Goal: Transaction & Acquisition: Obtain resource

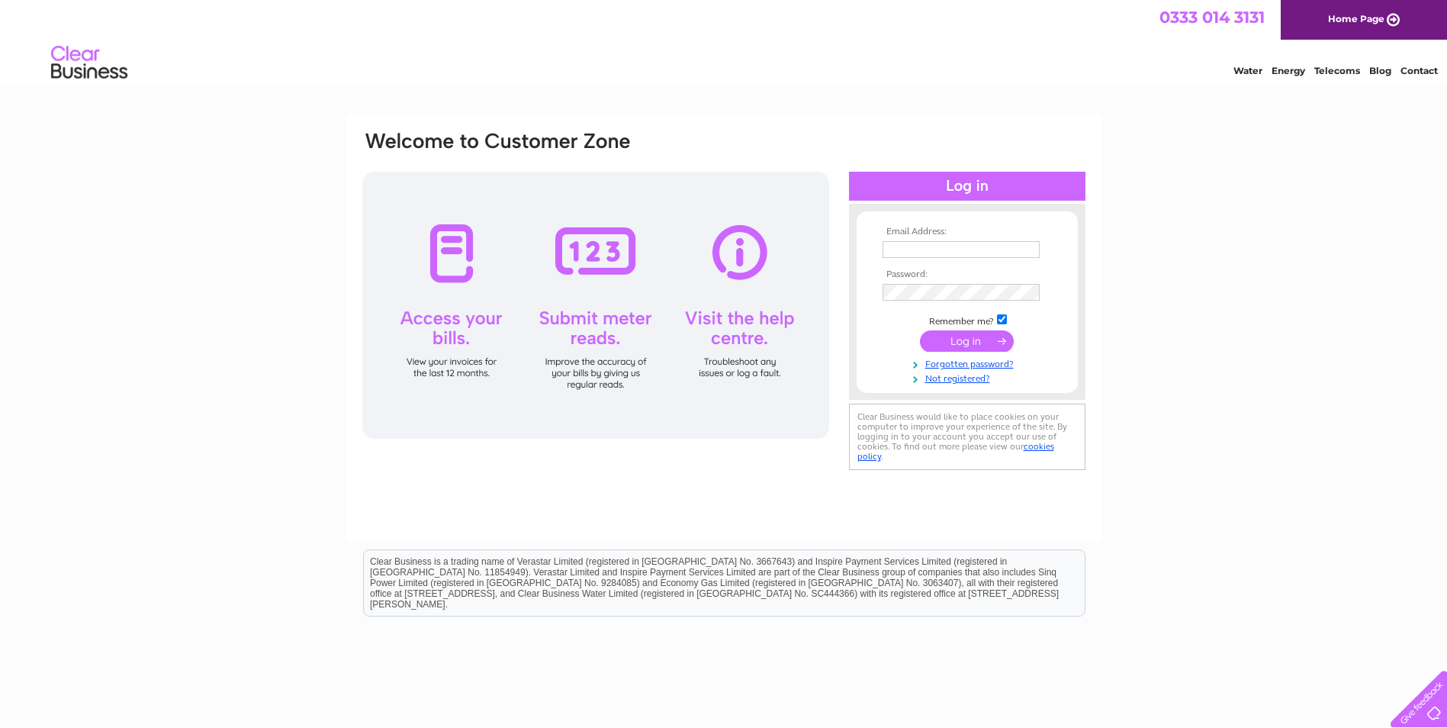
click at [1021, 243] on input "text" at bounding box center [961, 249] width 157 height 17
type input "[PERSON_NAME][EMAIL_ADDRESS][DOMAIN_NAME]"
click at [979, 341] on input "submit" at bounding box center [967, 342] width 94 height 21
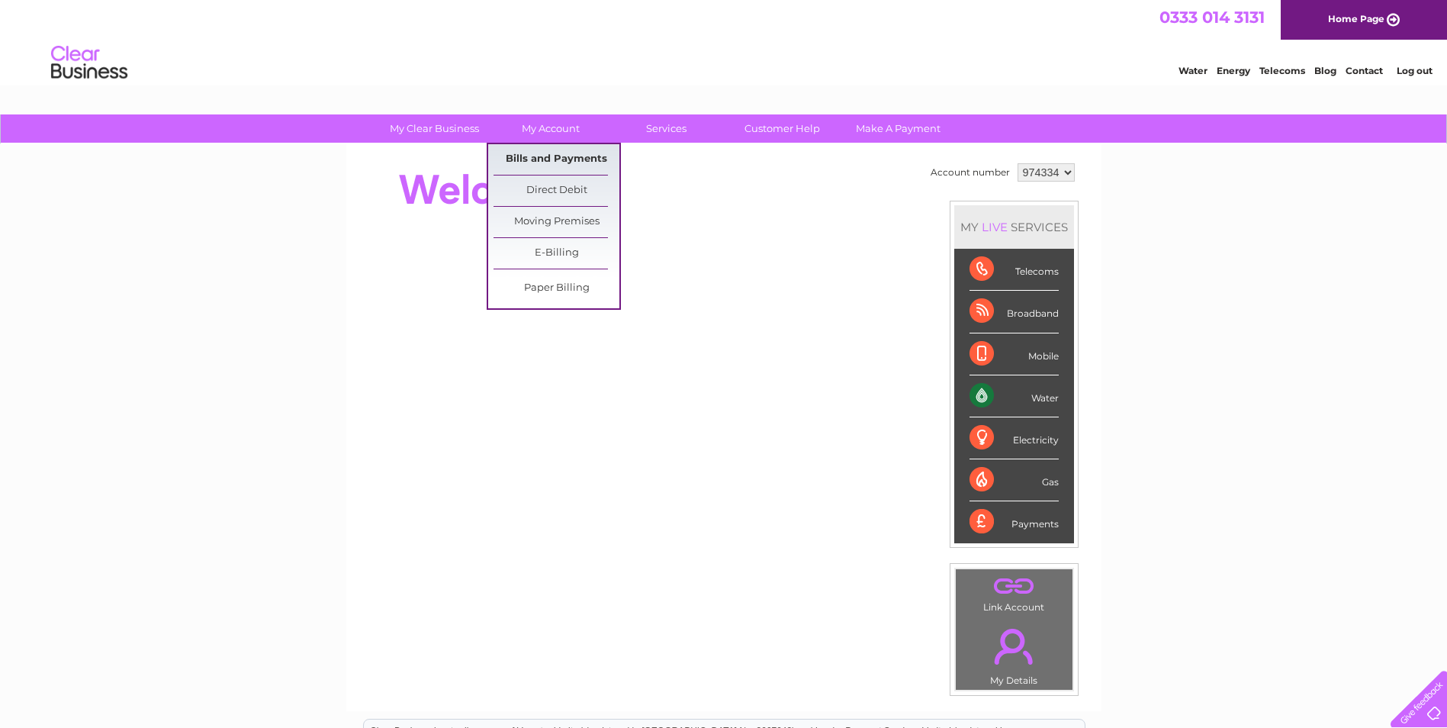
click at [532, 155] on link "Bills and Payments" at bounding box center [557, 159] width 126 height 31
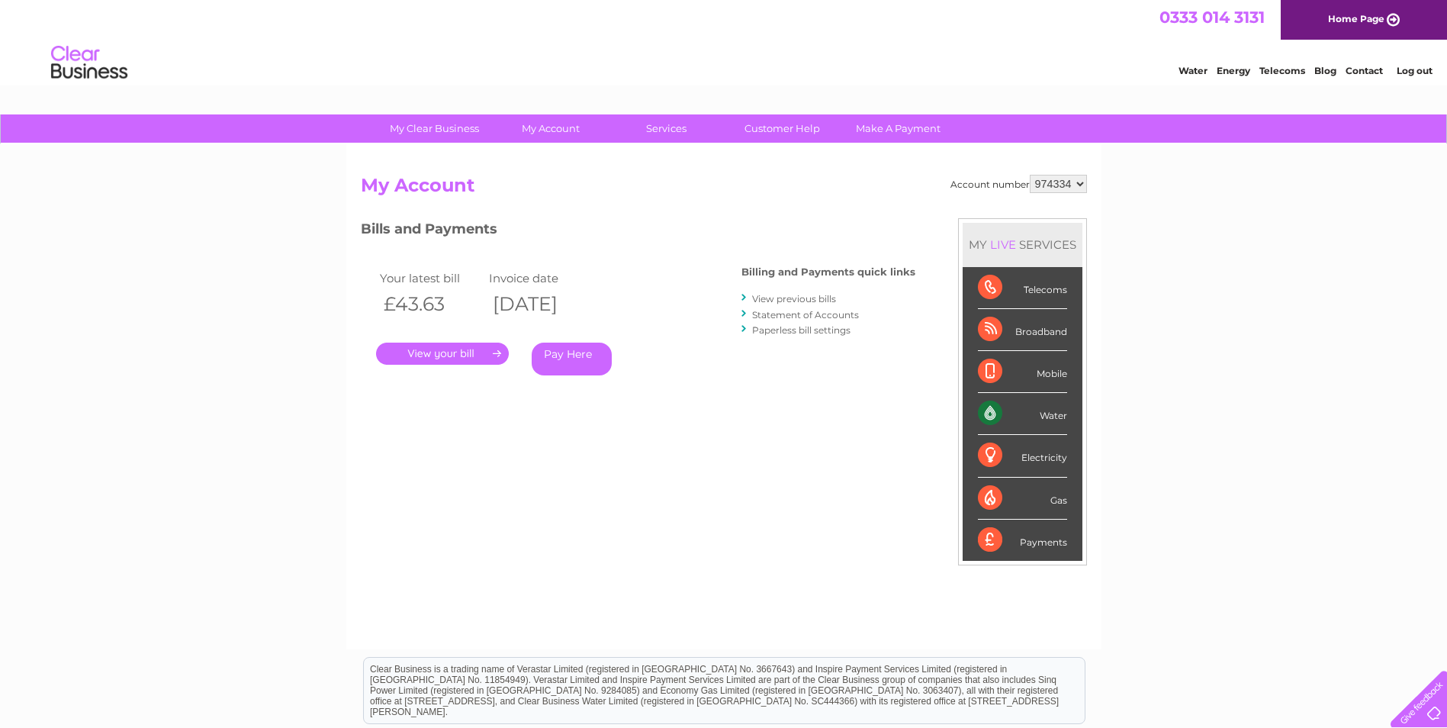
click at [457, 350] on link "." at bounding box center [442, 353] width 133 height 22
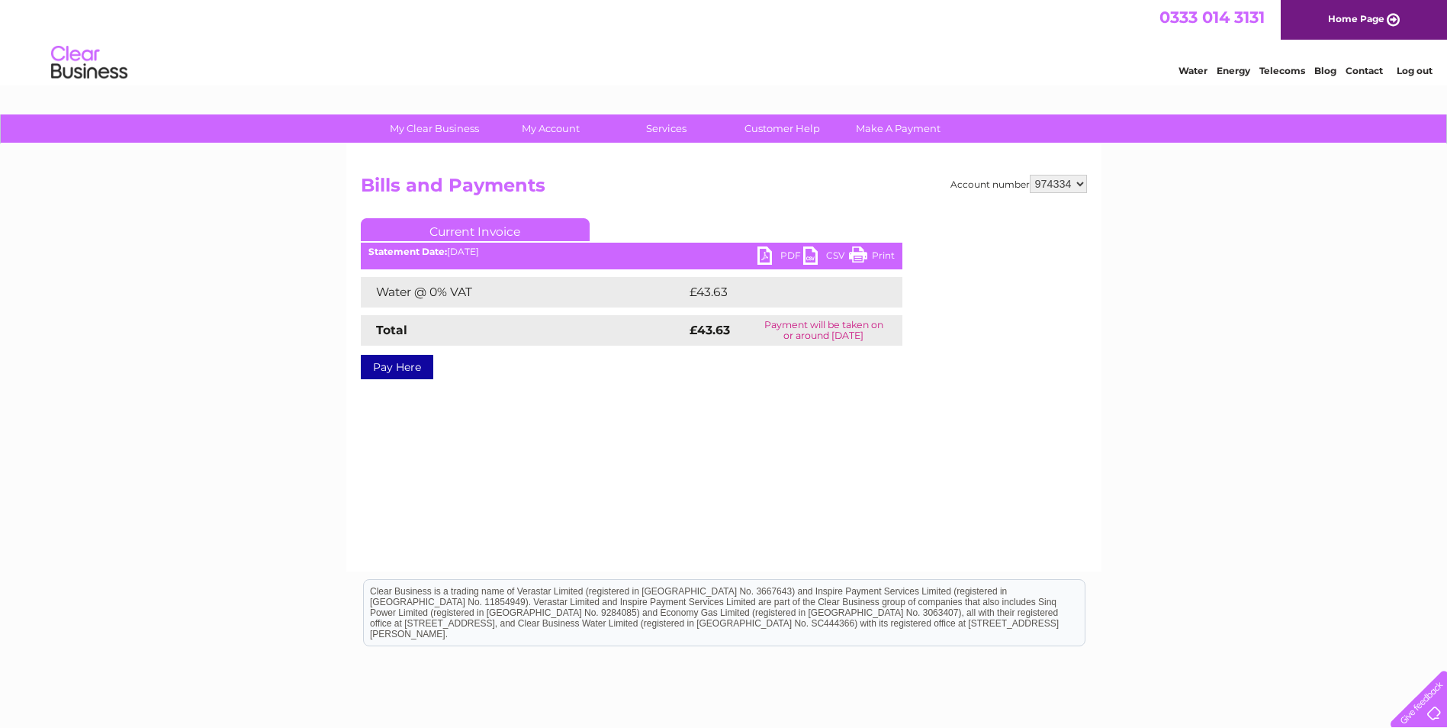
click at [761, 252] on link "PDF" at bounding box center [780, 257] width 46 height 22
click at [1402, 71] on link "Log out" at bounding box center [1415, 70] width 36 height 11
